Goal: Navigation & Orientation: Find specific page/section

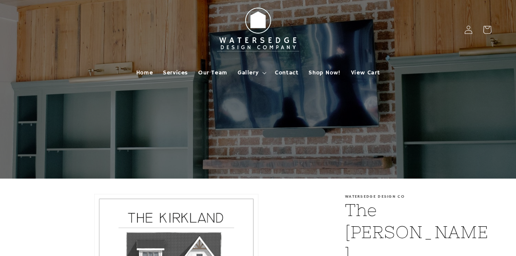
scroll to position [180, 0]
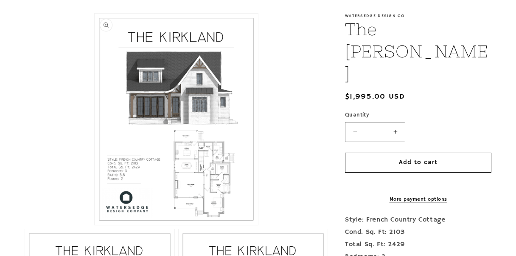
click at [95, 225] on button "Open media 1 in modal" at bounding box center [95, 225] width 0 height 0
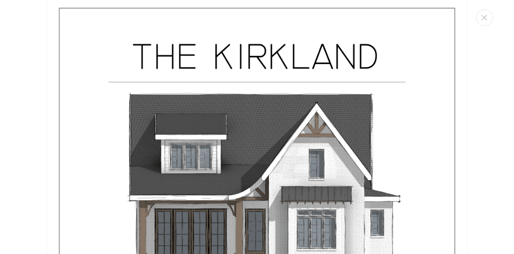
scroll to position [0, 0]
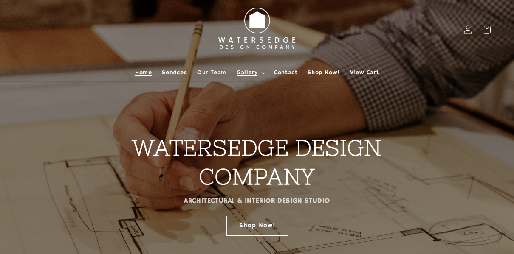
click at [255, 71] on span "Gallery" at bounding box center [246, 73] width 21 height 8
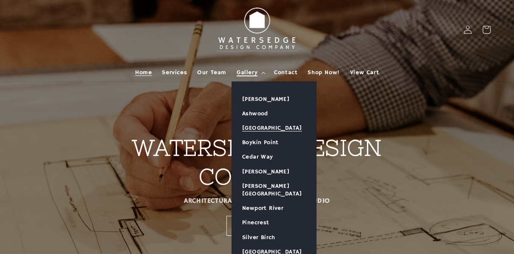
click at [259, 129] on link "[GEOGRAPHIC_DATA]" at bounding box center [274, 128] width 84 height 14
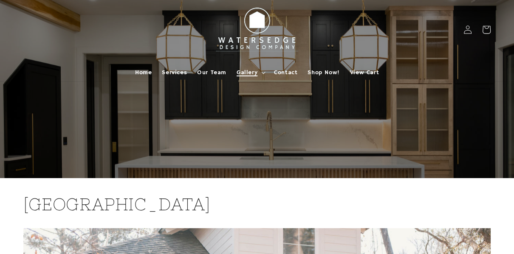
click at [264, 72] on icon at bounding box center [263, 73] width 4 height 3
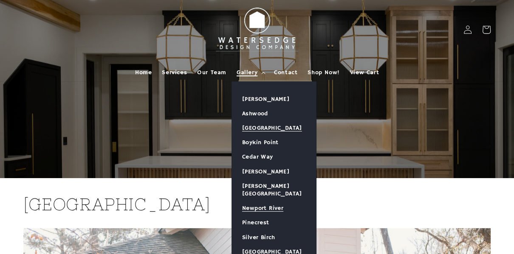
click at [264, 203] on link "Newport River" at bounding box center [274, 208] width 84 height 14
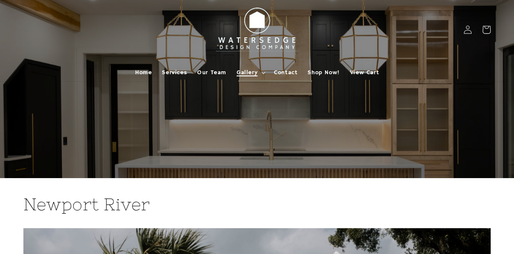
click at [262, 70] on summary "Gallery" at bounding box center [249, 73] width 37 height 18
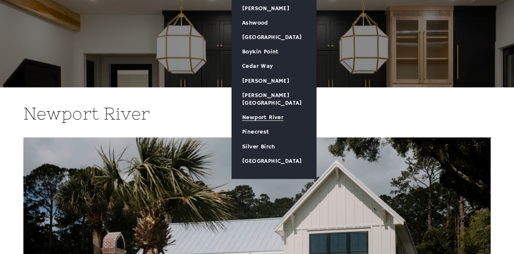
scroll to position [93, 0]
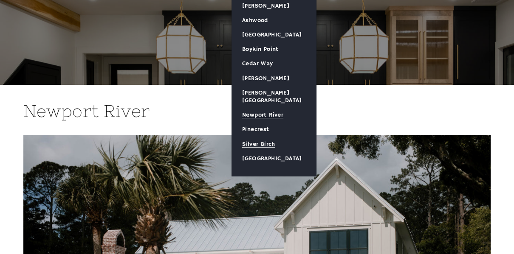
click at [259, 137] on link "Silver Birch" at bounding box center [274, 144] width 84 height 14
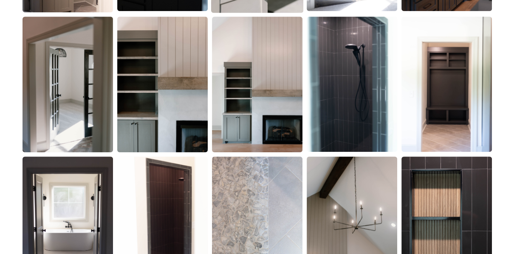
scroll to position [609, 0]
